Goal: Task Accomplishment & Management: Manage account settings

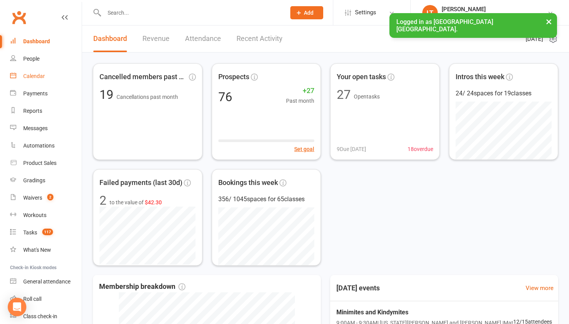
click at [38, 77] on div "Calendar" at bounding box center [34, 76] width 22 height 6
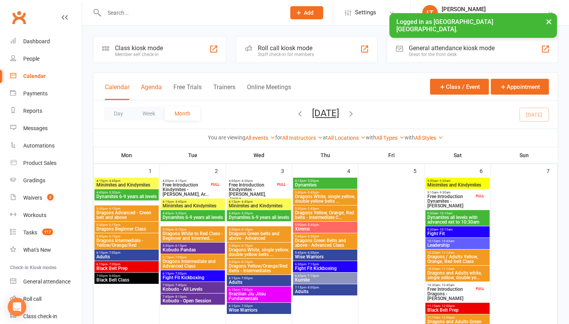
click at [155, 86] on button "Agenda" at bounding box center [151, 92] width 21 height 17
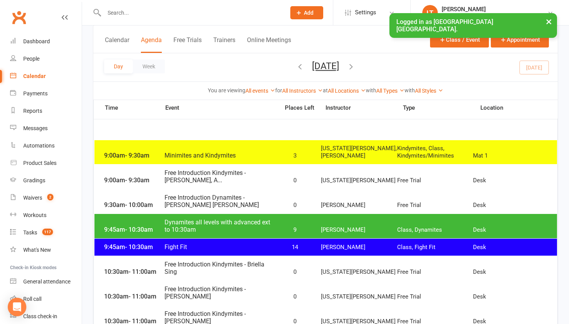
scroll to position [52, 0]
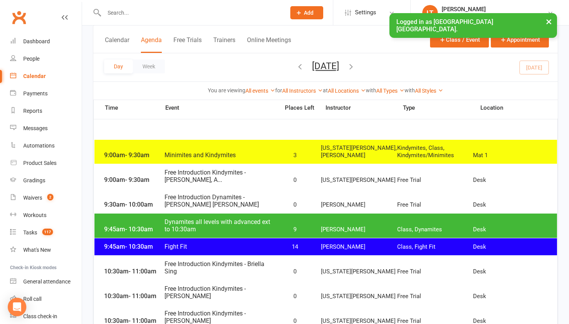
click at [213, 179] on span "Free Introduction Kindymites - [PERSON_NAME], A..." at bounding box center [219, 176] width 111 height 15
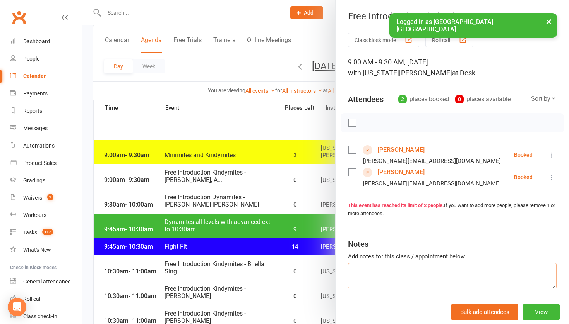
click at [380, 266] on textarea at bounding box center [452, 276] width 208 height 26
paste textarea "Apologies we can’t attend [DATE] free session due to unavoidable circumstances …"
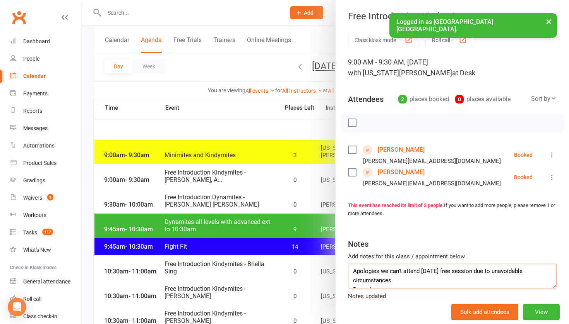
drag, startPoint x: 371, startPoint y: 283, endPoint x: 329, endPoint y: 249, distance: 53.3
click at [329, 0] on div "Free Introduction Kindymites - [PERSON_NAME], A... Class kiosk mode Roll call 9…" at bounding box center [325, 0] width 487 height 0
type textarea "Apologies we can’t attend [DATE] free session due to unavoidable circumstances …"
click at [388, 150] on link "[PERSON_NAME]" at bounding box center [400, 150] width 47 height 12
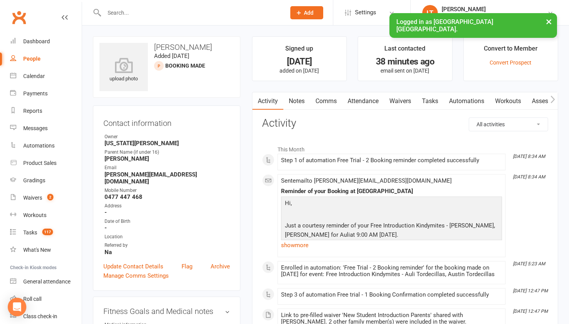
click at [294, 99] on link "Notes" at bounding box center [296, 101] width 27 height 18
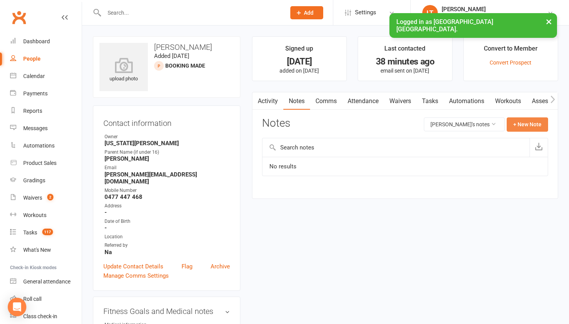
click at [537, 125] on button "+ New Note" at bounding box center [526, 125] width 41 height 14
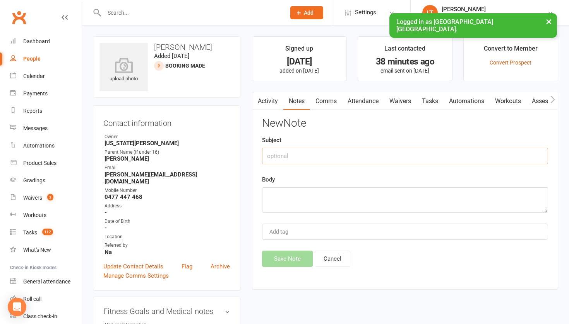
click at [319, 157] on input "text" at bounding box center [405, 156] width 286 height 16
type input "Intro"
paste textarea "Apologies we can’t attend [DATE] free session due to unavoidable circumstances …"
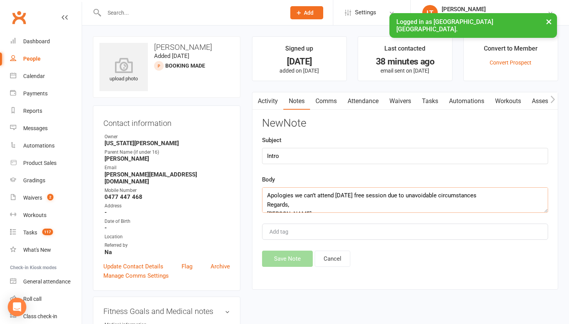
scroll to position [5, 0]
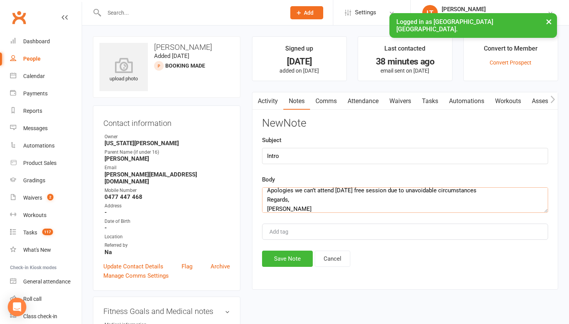
type textarea "Apologies we can’t attend [DATE] free session due to unavoidable circumstances …"
click at [287, 154] on input "Intro" at bounding box center [405, 156] width 286 height 16
click at [278, 156] on input "Intro - email" at bounding box center [405, 156] width 286 height 16
type input "Intro cancelled - email"
click at [285, 255] on button "Save Note" at bounding box center [287, 259] width 51 height 16
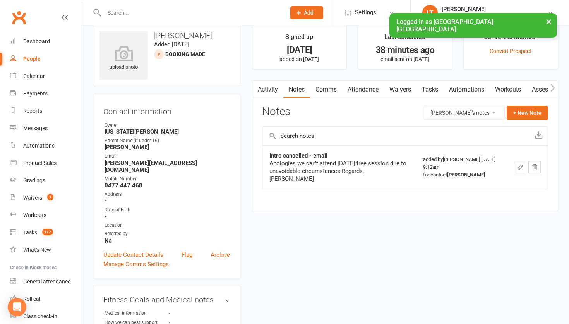
scroll to position [12, 0]
click at [547, 20] on button "×" at bounding box center [548, 21] width 14 height 17
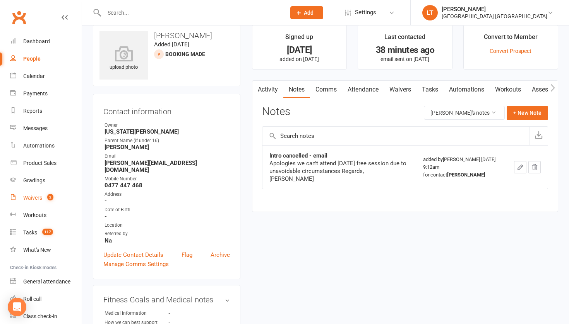
click at [34, 194] on link "Waivers 2" at bounding box center [46, 198] width 72 height 17
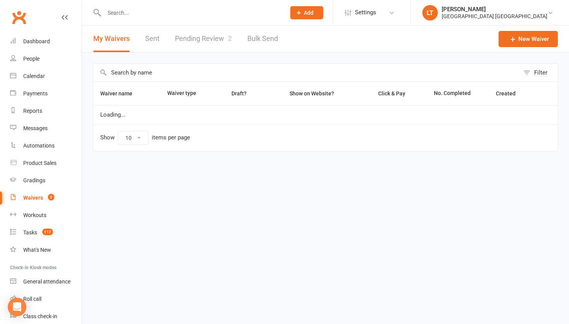
select select "50"
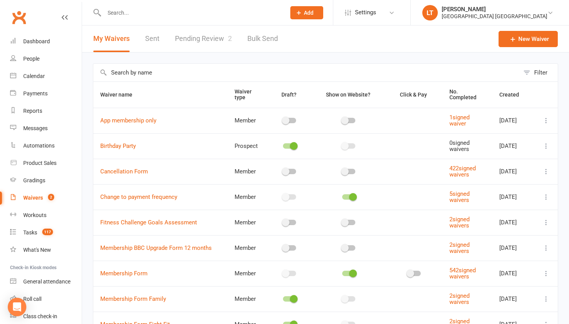
click at [220, 41] on link "Pending Review 2" at bounding box center [203, 39] width 57 height 27
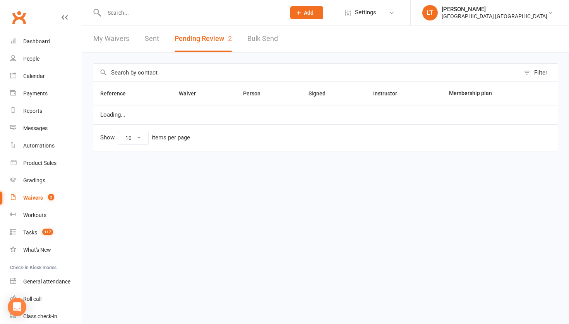
select select "50"
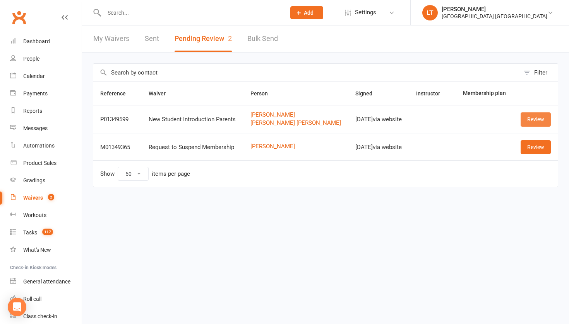
click at [535, 116] on link "Review" at bounding box center [535, 120] width 30 height 14
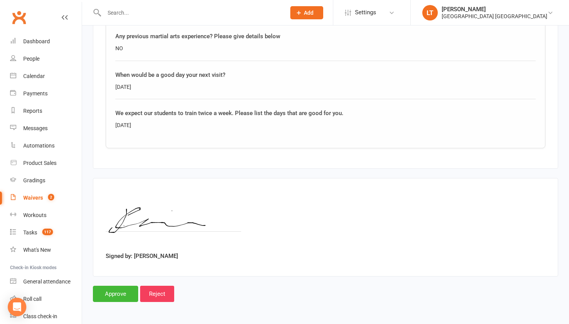
scroll to position [1234, 0]
click at [118, 288] on input "Approve" at bounding box center [115, 294] width 45 height 16
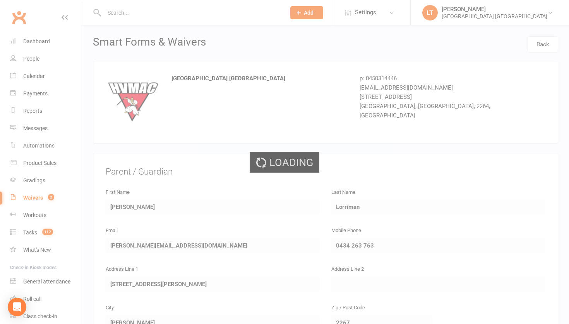
select select "50"
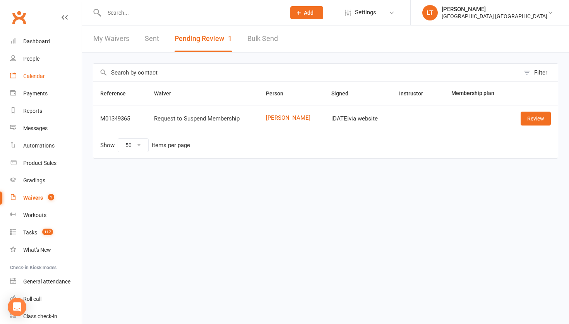
click at [29, 72] on link "Calendar" at bounding box center [46, 76] width 72 height 17
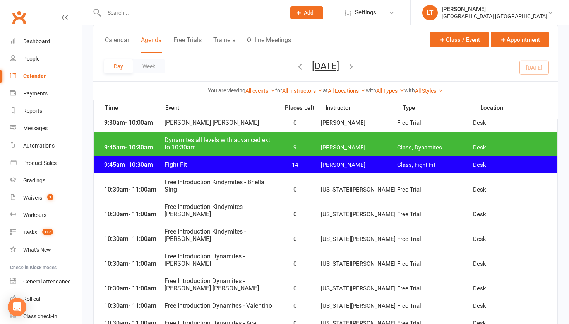
scroll to position [140, 0]
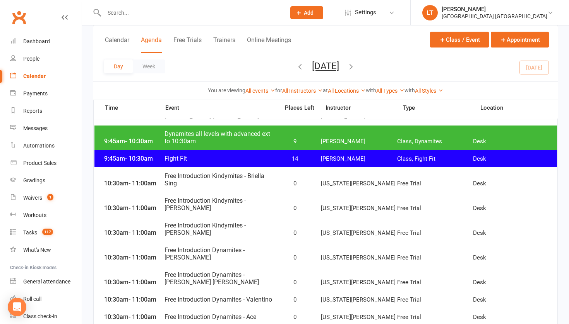
click at [170, 187] on div "10:30am - 11:00am Free Introduction Kindymites - Briella Sing 0 [US_STATE][PERS…" at bounding box center [325, 180] width 462 height 24
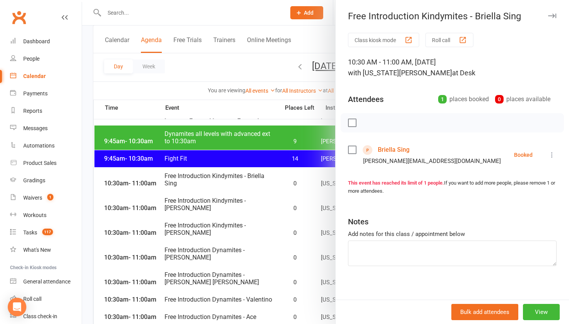
click at [398, 152] on link "Briella Sing" at bounding box center [393, 150] width 32 height 12
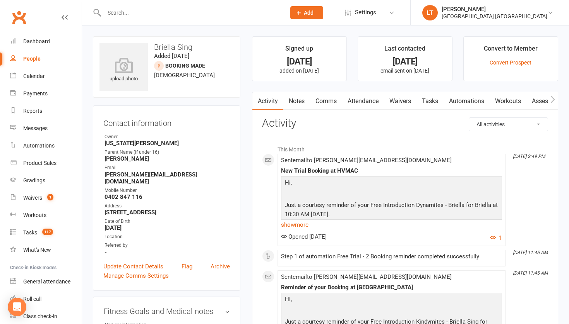
click at [401, 100] on link "Waivers" at bounding box center [400, 101] width 32 height 18
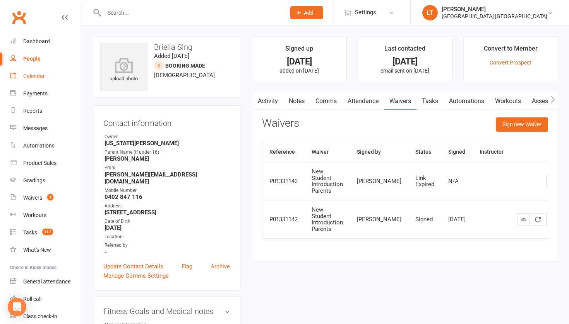
click at [37, 80] on link "Calendar" at bounding box center [46, 76] width 72 height 17
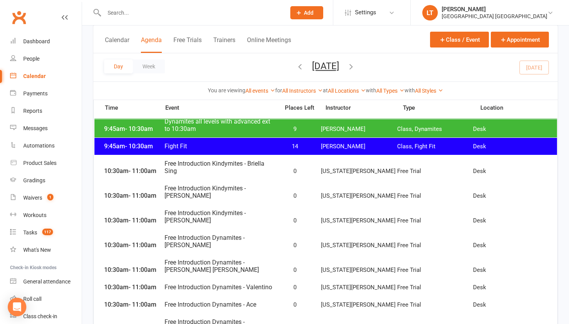
scroll to position [185, 0]
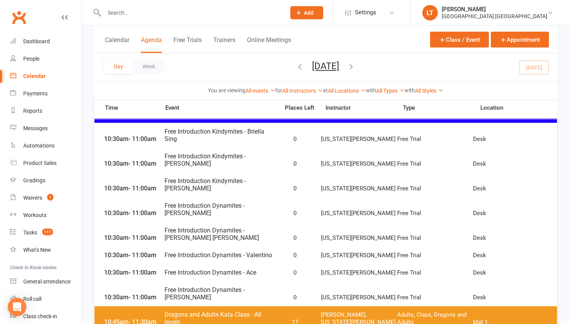
click at [215, 182] on span "Free Introduction Kindymites - [PERSON_NAME]" at bounding box center [219, 185] width 111 height 15
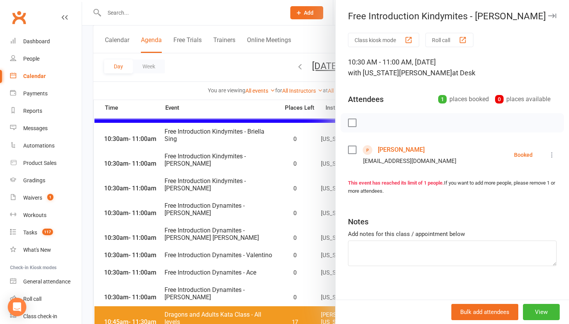
click at [402, 150] on link "[PERSON_NAME]" at bounding box center [400, 150] width 47 height 12
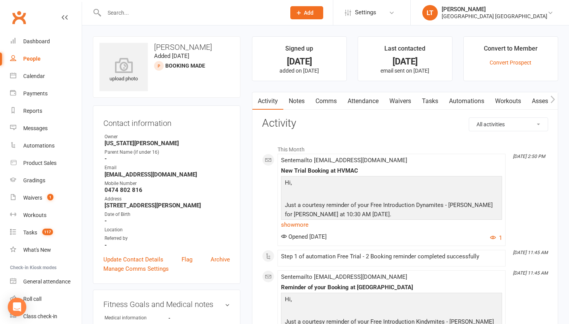
click at [400, 100] on link "Waivers" at bounding box center [400, 101] width 32 height 18
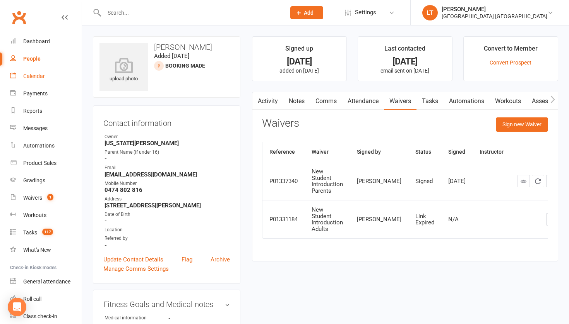
click at [36, 80] on link "Calendar" at bounding box center [46, 76] width 72 height 17
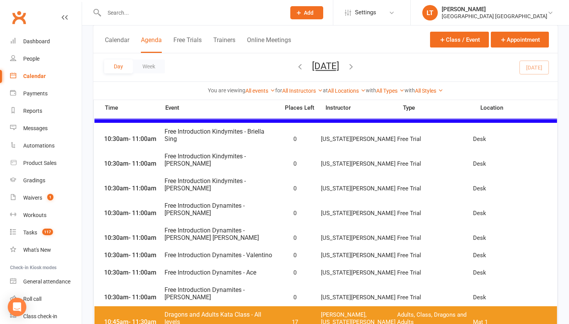
scroll to position [192, 0]
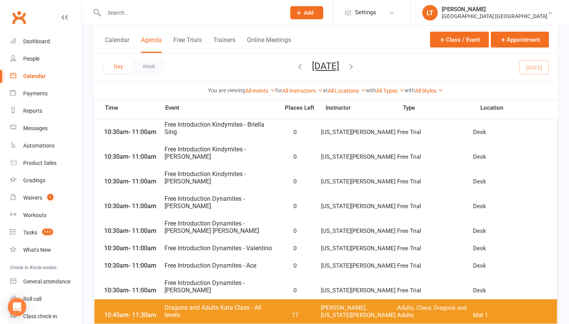
click at [219, 203] on span "Free Introduction Dynamites - [PERSON_NAME]" at bounding box center [219, 202] width 111 height 15
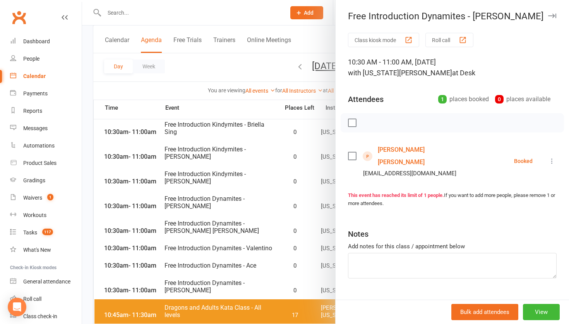
click at [234, 224] on div at bounding box center [325, 162] width 487 height 324
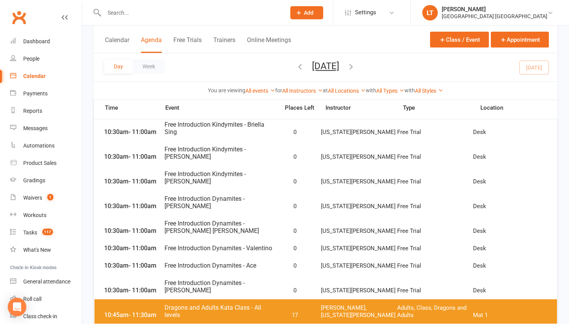
click at [234, 224] on span "Free Introduction Dynamites - [PERSON_NAME] [PERSON_NAME]" at bounding box center [219, 227] width 111 height 15
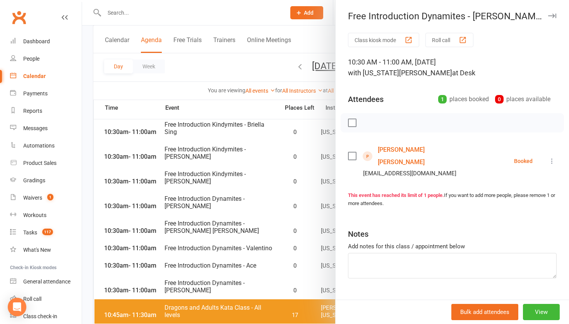
click at [409, 147] on link "[PERSON_NAME] [PERSON_NAME]" at bounding box center [421, 156] width 89 height 25
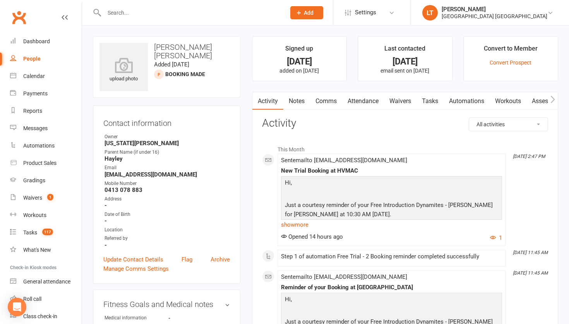
click at [404, 103] on link "Waivers" at bounding box center [400, 101] width 32 height 18
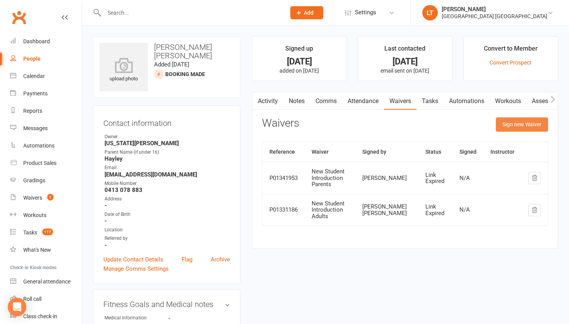
click at [520, 120] on button "Sign new Waiver" at bounding box center [521, 125] width 52 height 14
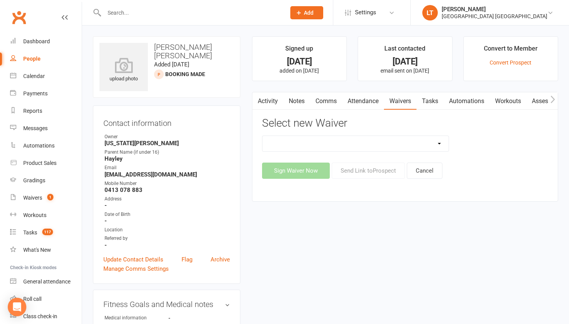
select select "5245"
click at [317, 169] on button "Sign Waiver Now" at bounding box center [296, 171] width 68 height 16
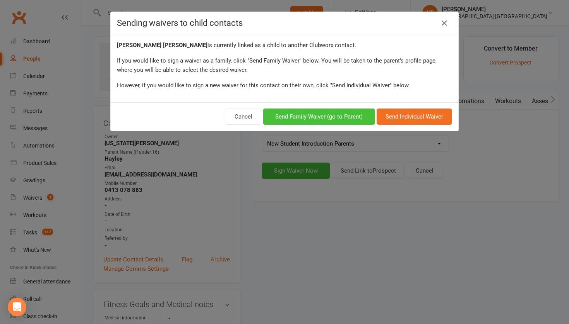
click at [339, 113] on button "Send Family Waiver (go to Parent)" at bounding box center [318, 117] width 111 height 16
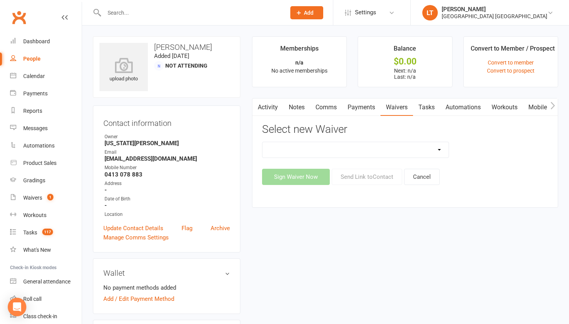
select select "5245"
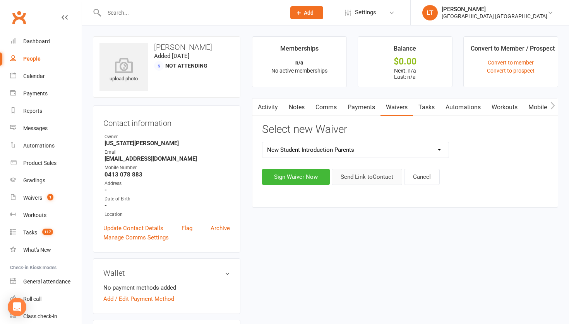
click at [369, 177] on button "Send Link to Contact" at bounding box center [366, 177] width 70 height 16
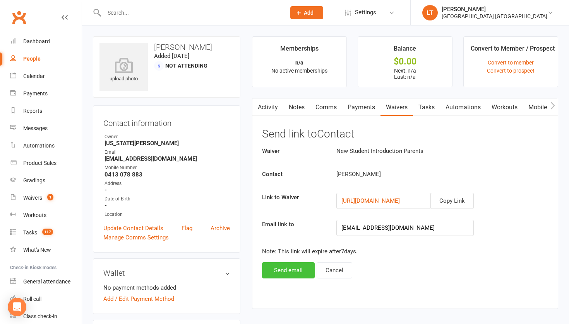
click at [290, 268] on button "Send email" at bounding box center [288, 271] width 53 height 16
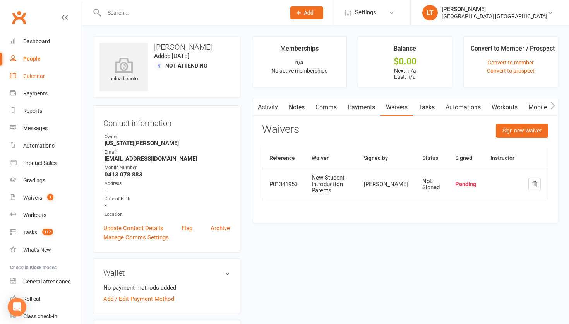
click at [32, 75] on div "Calendar" at bounding box center [34, 76] width 22 height 6
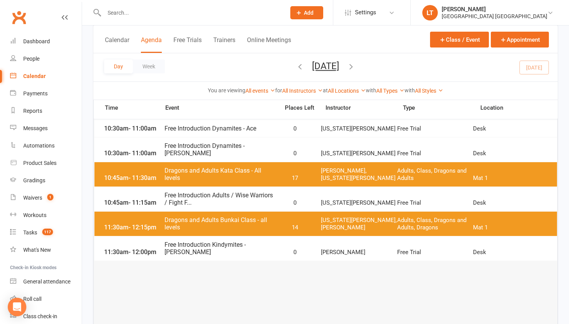
scroll to position [322, 0]
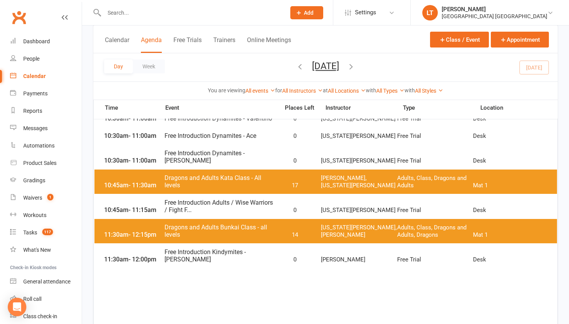
click at [205, 137] on span "Free Introduction Dynamites - Ace" at bounding box center [219, 135] width 111 height 7
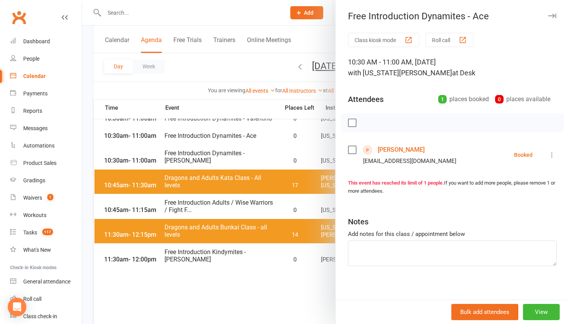
click at [393, 154] on link "[PERSON_NAME]" at bounding box center [400, 150] width 47 height 12
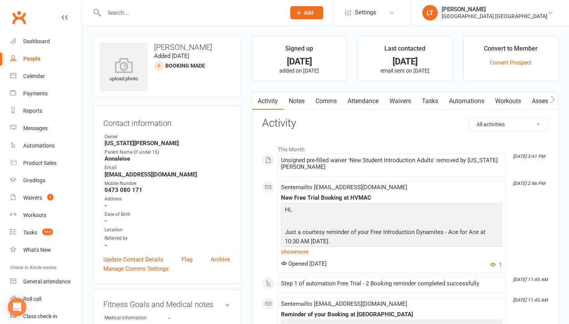
click at [410, 100] on link "Waivers" at bounding box center [400, 101] width 32 height 18
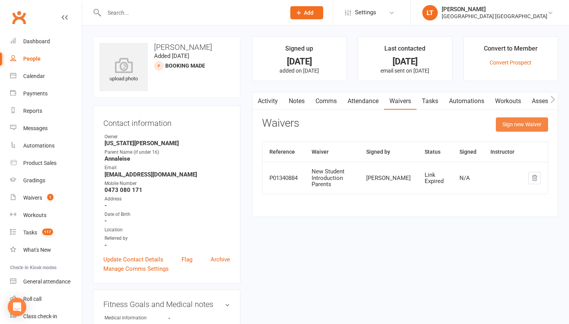
click at [529, 126] on button "Sign new Waiver" at bounding box center [521, 125] width 52 height 14
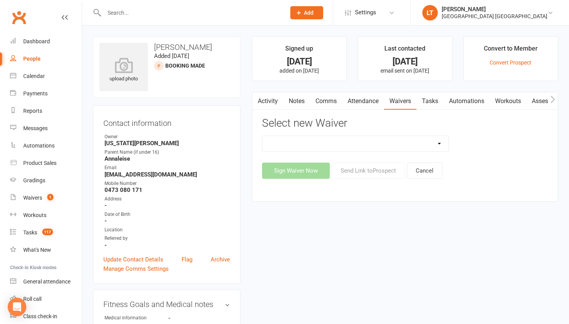
select select "5245"
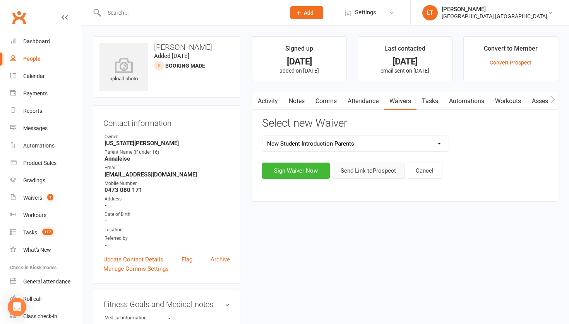
click at [388, 174] on button "Send Link to [GEOGRAPHIC_DATA]" at bounding box center [367, 171] width 73 height 16
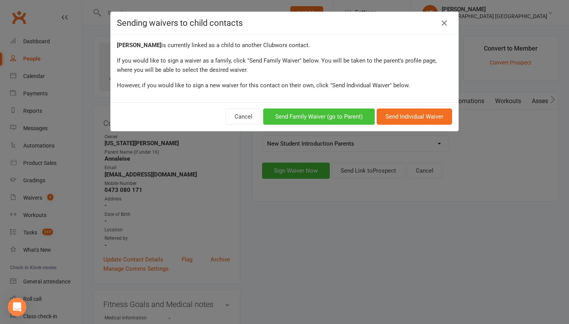
click at [357, 122] on button "Send Family Waiver (go to Parent)" at bounding box center [318, 117] width 111 height 16
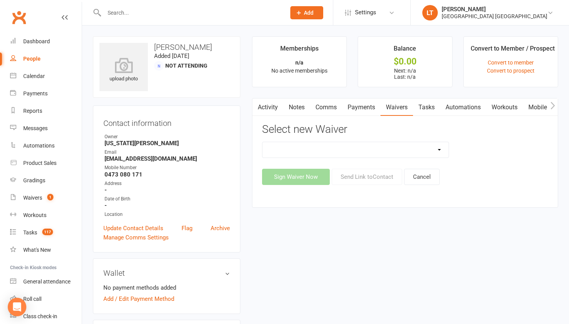
select select "5245"
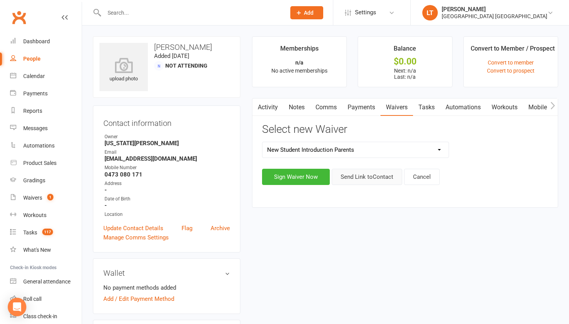
click at [380, 173] on button "Send Link to Contact" at bounding box center [366, 177] width 70 height 16
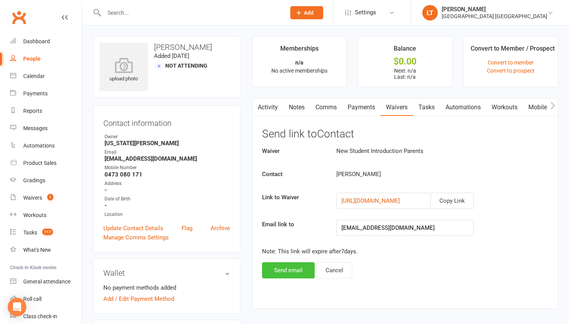
click at [304, 272] on button "Send email" at bounding box center [288, 271] width 53 height 16
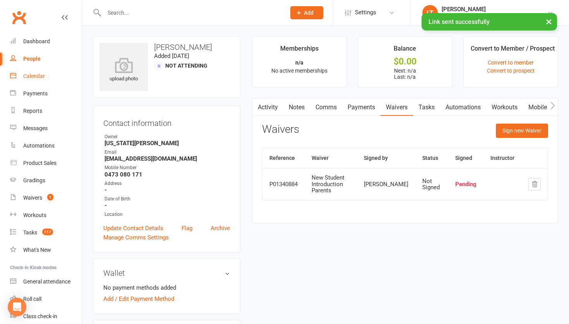
click at [39, 73] on div "Calendar" at bounding box center [34, 76] width 22 height 6
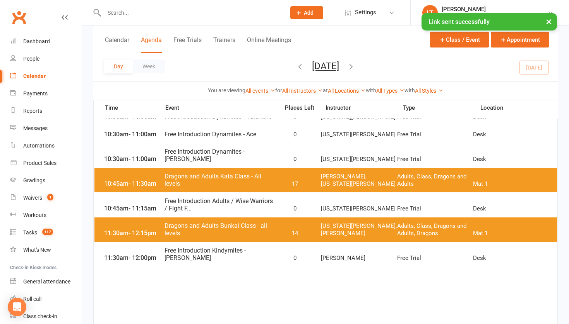
scroll to position [306, 0]
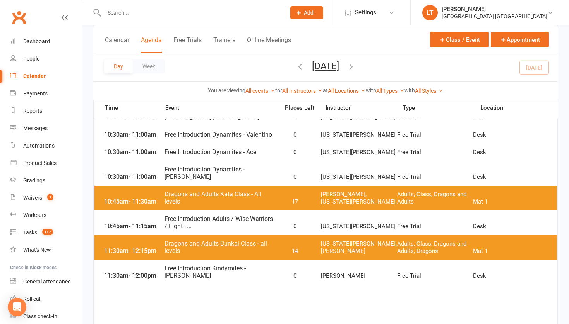
click at [176, 171] on span "Free Introduction Dynamites - [PERSON_NAME]" at bounding box center [219, 173] width 111 height 15
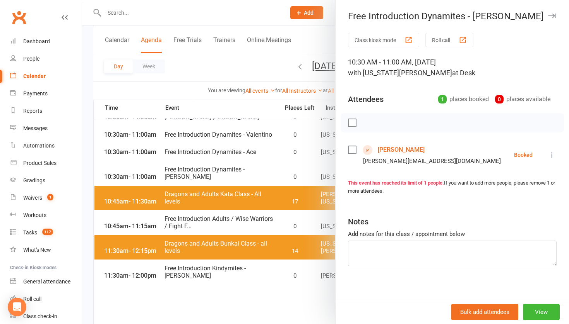
click at [407, 150] on link "[PERSON_NAME]" at bounding box center [400, 150] width 47 height 12
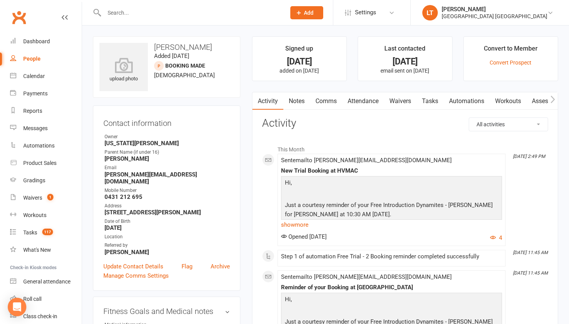
click at [402, 100] on link "Waivers" at bounding box center [400, 101] width 32 height 18
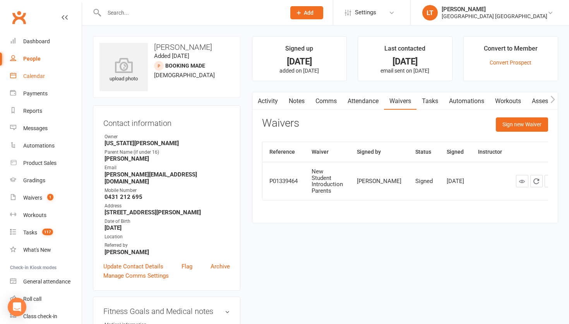
click at [36, 75] on div "Calendar" at bounding box center [34, 76] width 22 height 6
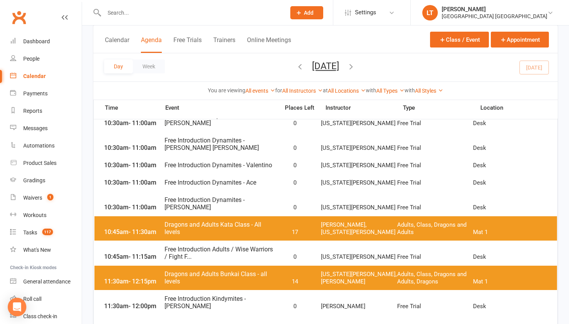
scroll to position [277, 0]
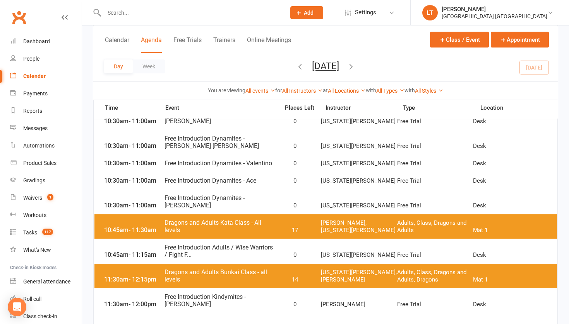
click at [191, 249] on span "Free Introduction Adults / Wise Warriors / Fight F..." at bounding box center [219, 251] width 111 height 15
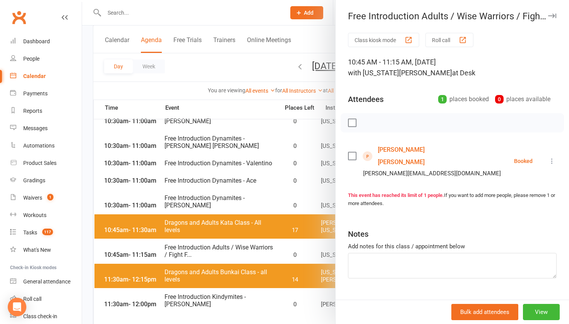
click at [405, 148] on link "[PERSON_NAME] [PERSON_NAME]" at bounding box center [421, 156] width 89 height 25
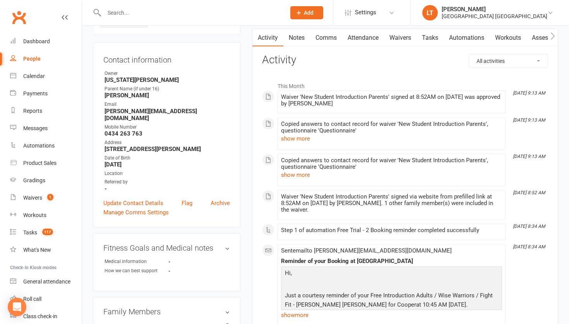
scroll to position [29, 0]
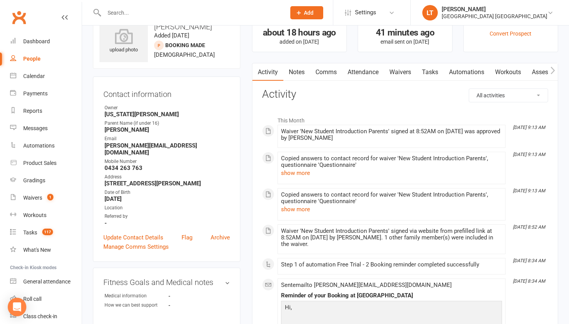
click at [398, 70] on link "Waivers" at bounding box center [400, 72] width 32 height 18
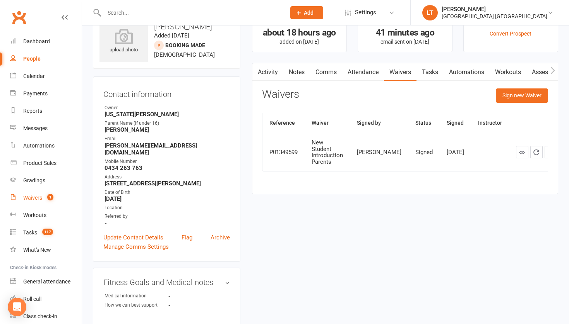
click at [36, 195] on div "Waivers" at bounding box center [32, 198] width 19 height 6
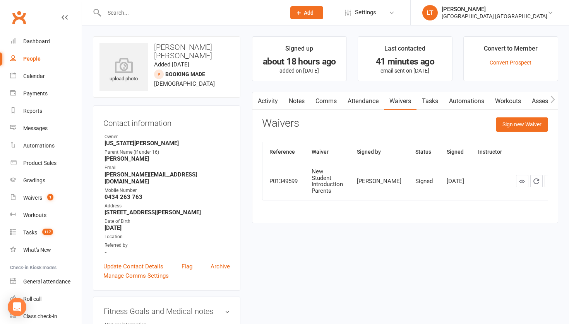
select select "50"
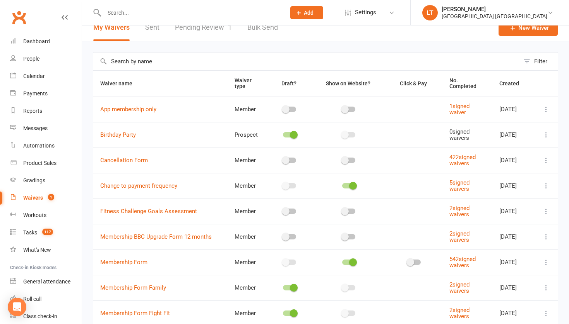
scroll to position [13, 0]
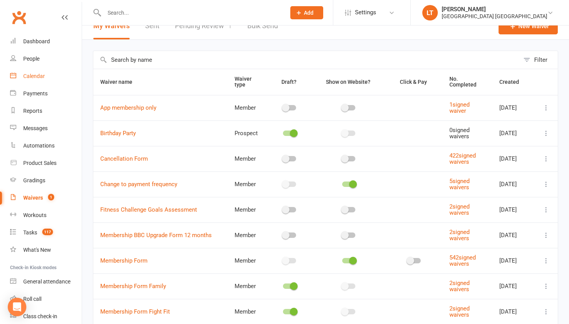
click at [34, 72] on link "Calendar" at bounding box center [46, 76] width 72 height 17
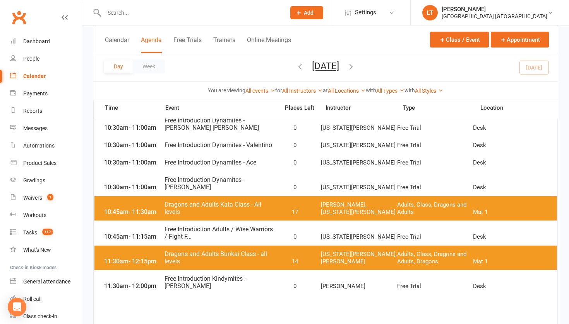
scroll to position [305, 0]
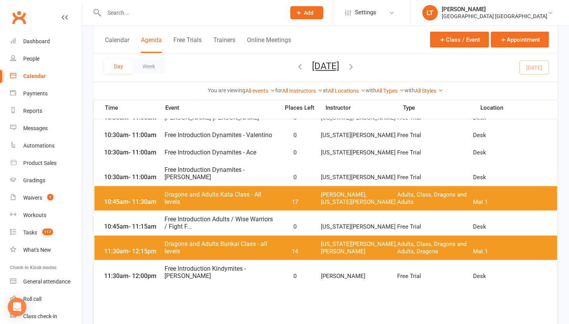
click at [218, 273] on span "Free Introduction Kindymites - [PERSON_NAME]" at bounding box center [219, 272] width 111 height 15
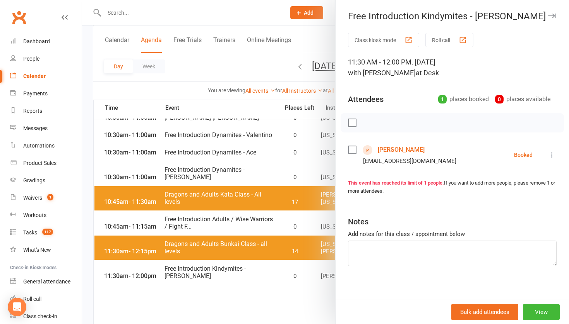
click at [398, 152] on link "[PERSON_NAME]" at bounding box center [400, 150] width 47 height 12
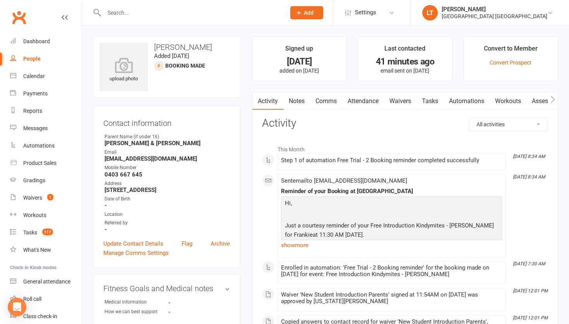
click at [405, 101] on link "Waivers" at bounding box center [400, 101] width 32 height 18
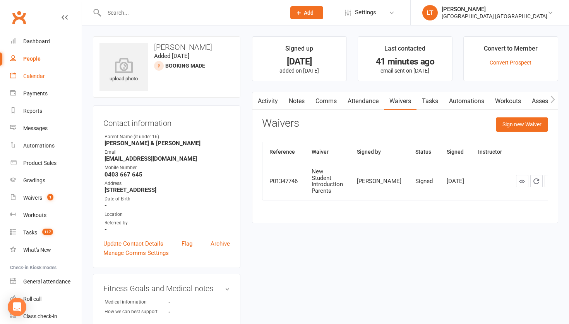
click at [32, 74] on div "Calendar" at bounding box center [34, 76] width 22 height 6
